Goal: Information Seeking & Learning: Find specific fact

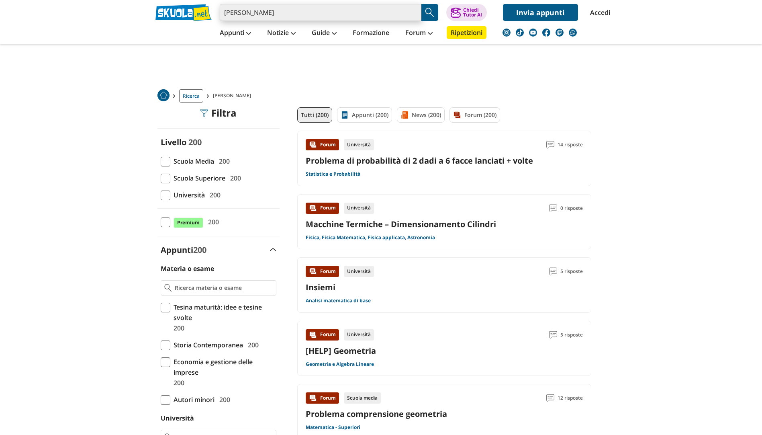
click at [303, 12] on input "marco margarita" at bounding box center [321, 12] width 202 height 17
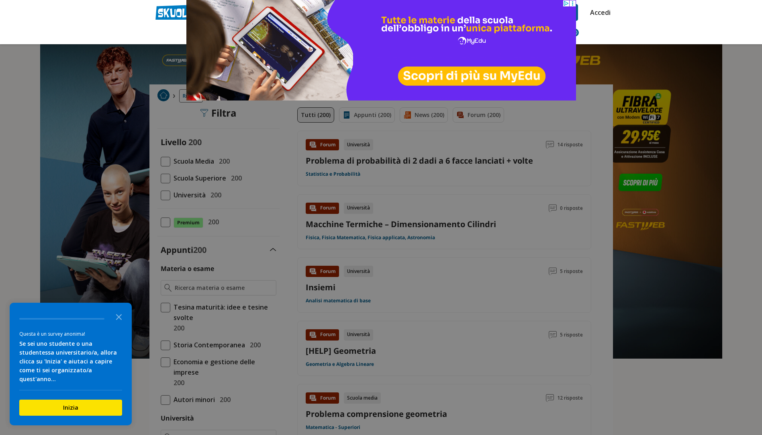
type input "marco margarita"
click at [131, 34] on header "marco margarita Caricamento in corso... Trova un tutor esperto su questo argome…" at bounding box center [381, 22] width 762 height 44
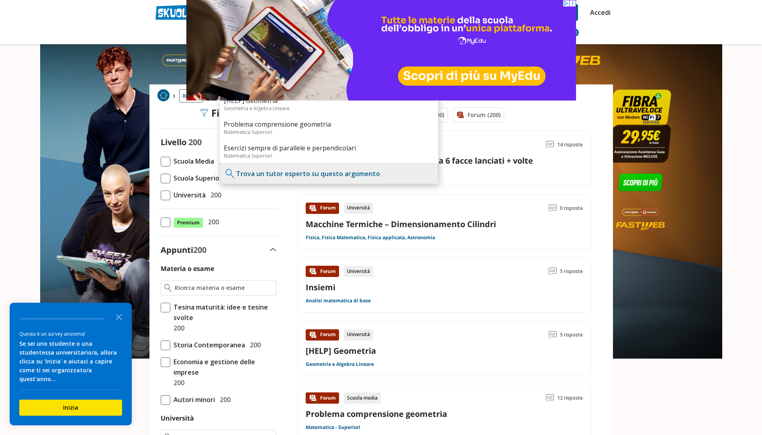
click at [168, 24] on div "Appunti Appunti Medie Italiano Matematica Storia Scienze Geografia Educazione C…" at bounding box center [381, 32] width 464 height 23
click at [170, 18] on link at bounding box center [183, 12] width 56 height 17
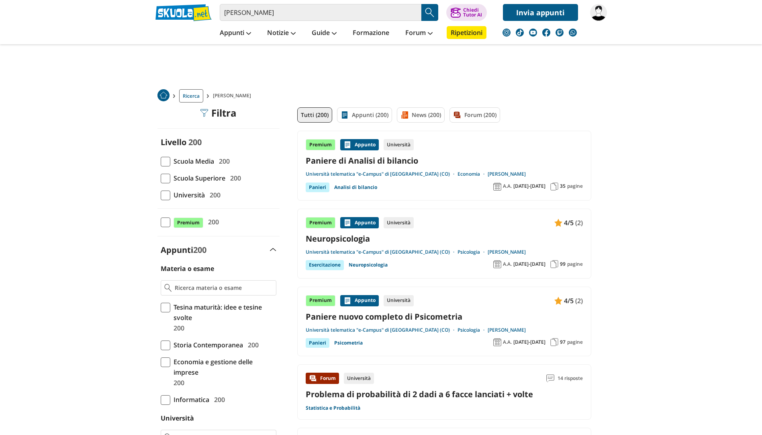
drag, startPoint x: 175, startPoint y: 12, endPoint x: 176, endPoint y: 20, distance: 8.1
click at [176, 20] on div "marco margarita paniere Trova un tutor esperto su questo argomento Chiedi Tutor…" at bounding box center [381, 10] width 464 height 21
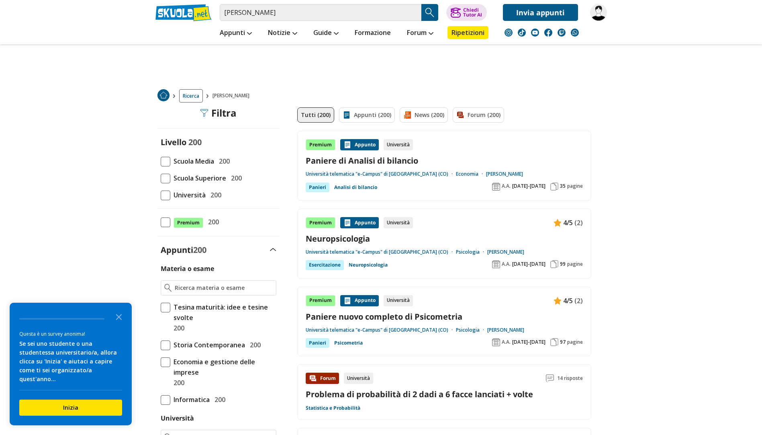
drag, startPoint x: 176, startPoint y: 20, endPoint x: 177, endPoint y: 26, distance: 6.1
click at [177, 26] on div "Appunti Appunti Medie Italiano Matematica Storia Scienze Geografia Educazione C…" at bounding box center [381, 32] width 464 height 23
